Goal: Navigation & Orientation: Find specific page/section

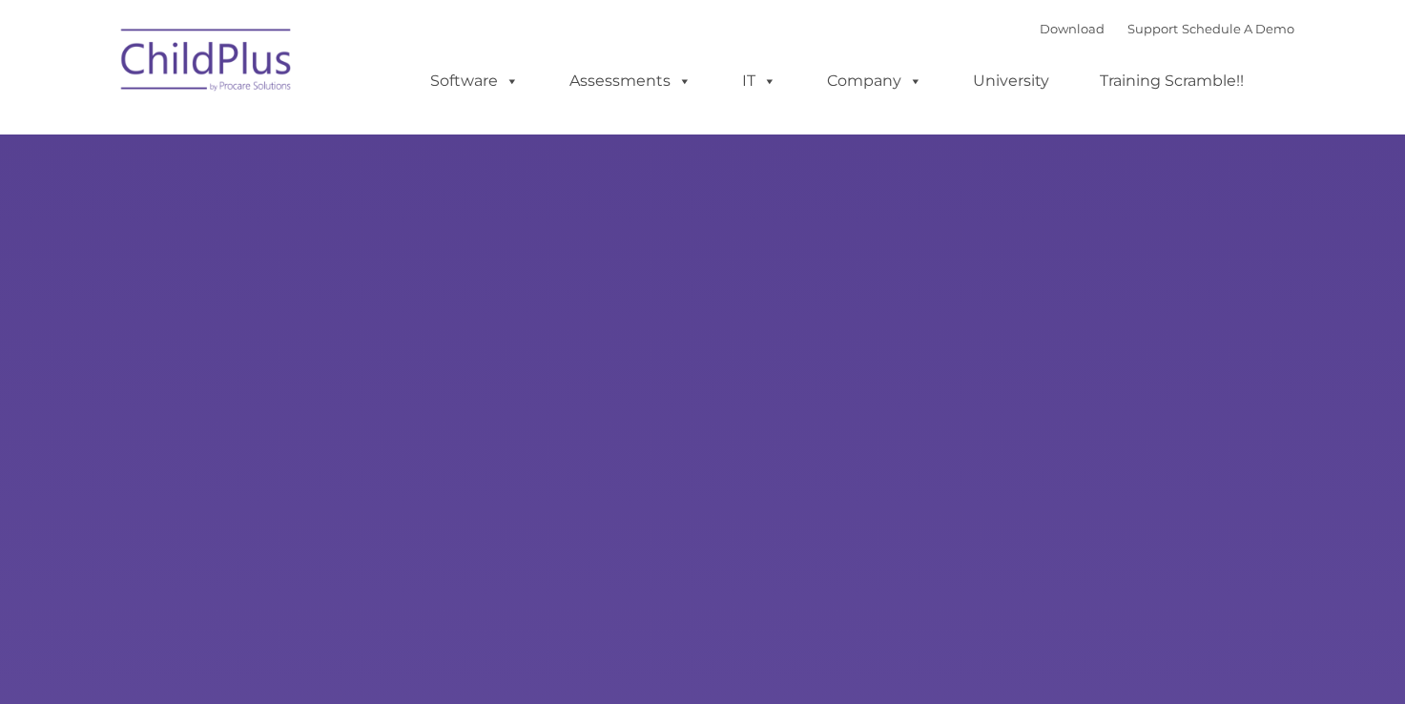
select select "MEDIUM"
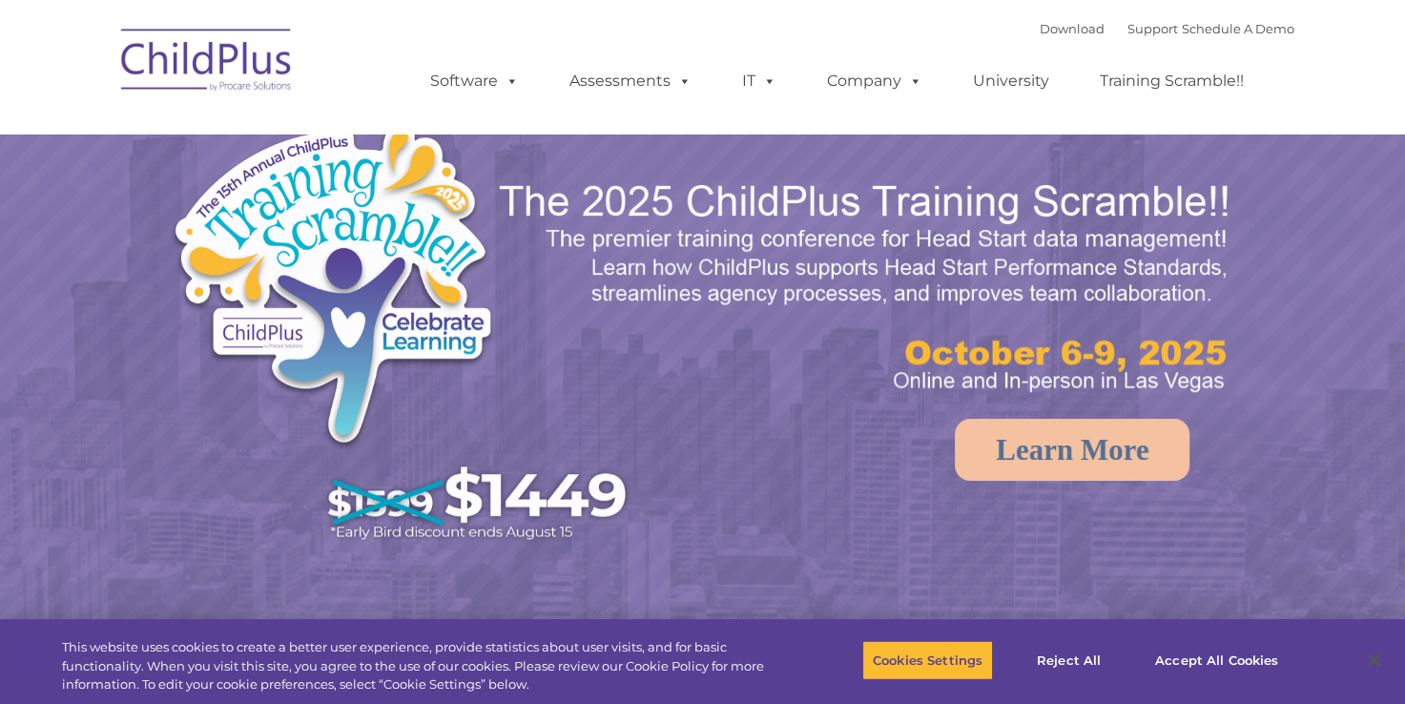
select select "MEDIUM"
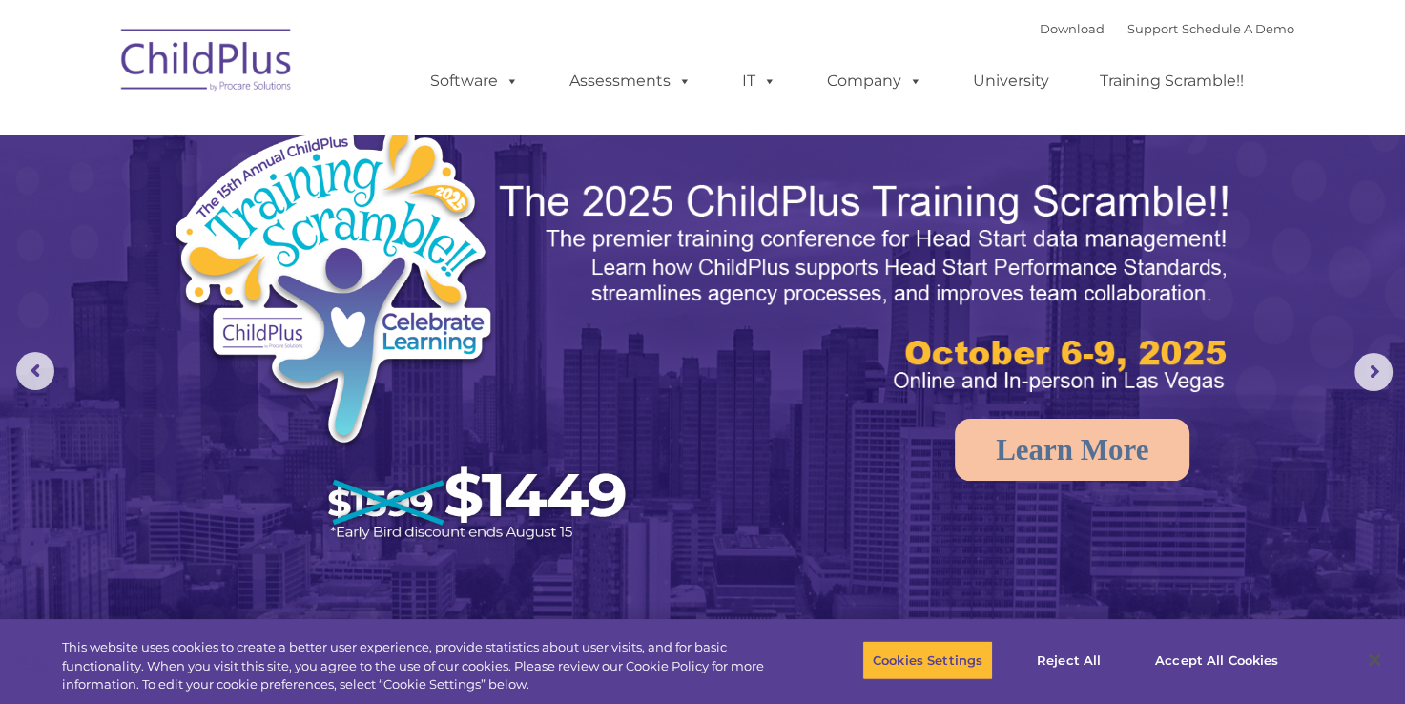
click at [205, 54] on img at bounding box center [207, 62] width 191 height 95
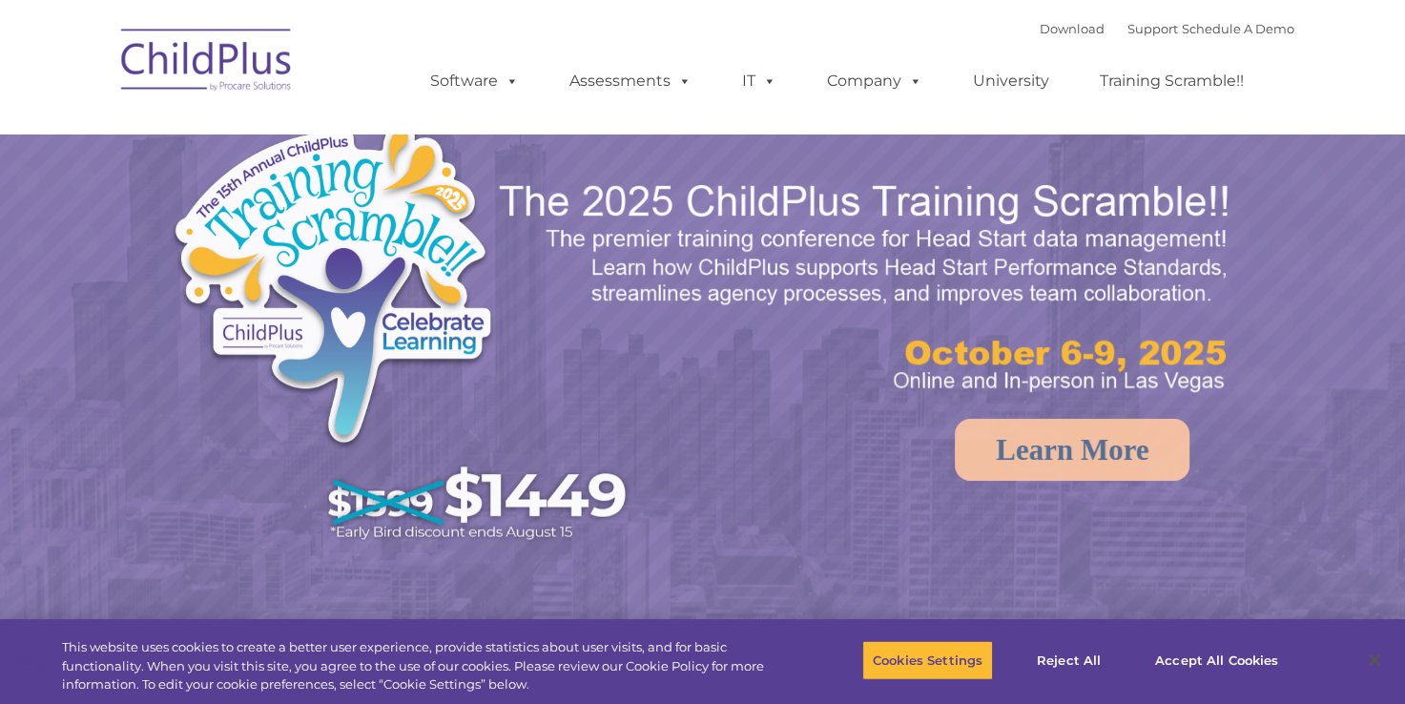
select select "MEDIUM"
